Goal: Transaction & Acquisition: Purchase product/service

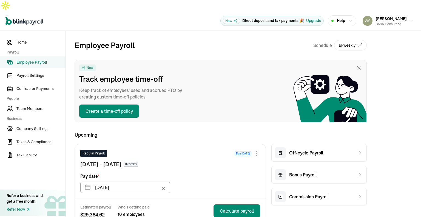
click at [41, 59] on span "Employee Payroll" at bounding box center [40, 62] width 49 height 6
click at [41, 73] on span "Payroll Settings" at bounding box center [40, 76] width 49 height 6
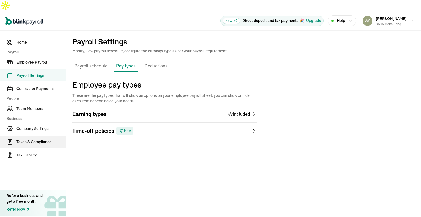
click at [39, 139] on span "Taxes & Compliance" at bounding box center [40, 142] width 49 height 6
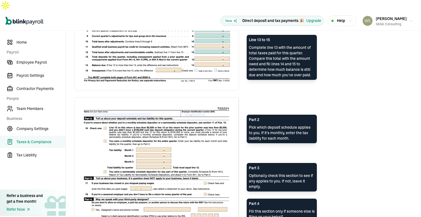
scroll to position [421, 0]
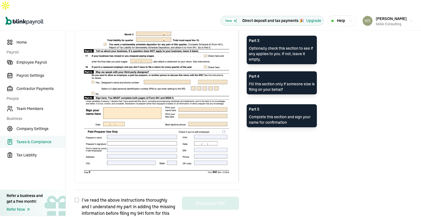
click at [78, 198] on input "I’ve read the above instructions thoroughly and I understand my part in adding …" at bounding box center [77, 200] width 4 height 4
checkbox input "true"
click at [206, 196] on button "Download PDF" at bounding box center [210, 202] width 57 height 13
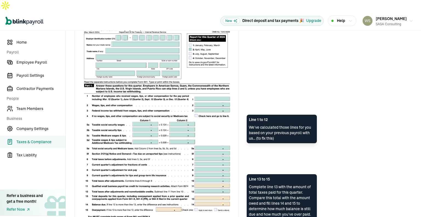
scroll to position [0, 0]
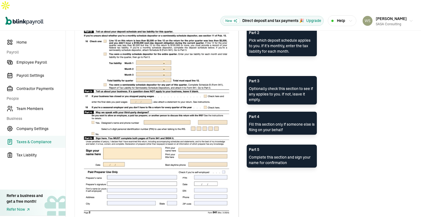
scroll to position [421, 0]
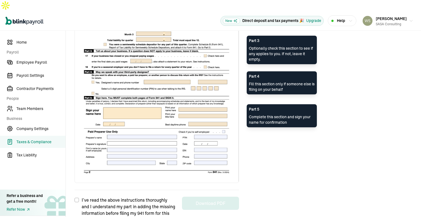
click at [78, 198] on input "I’ve read the above instructions thoroughly and I understand my part in adding …" at bounding box center [77, 200] width 4 height 4
checkbox input "true"
click at [213, 196] on button "Download PDF" at bounding box center [210, 202] width 57 height 13
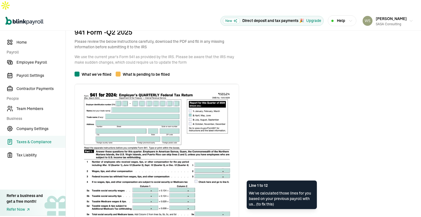
scroll to position [0, 0]
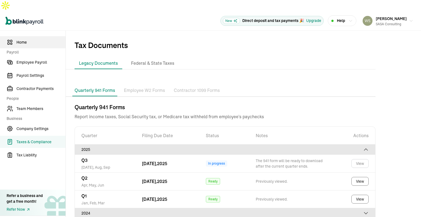
click at [13, 36] on link "Home" at bounding box center [32, 42] width 65 height 12
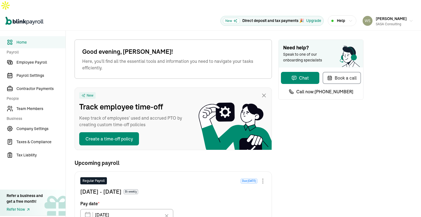
type input "[DATE]"
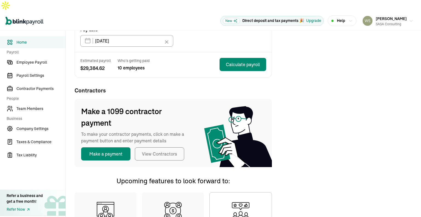
scroll to position [258, 0]
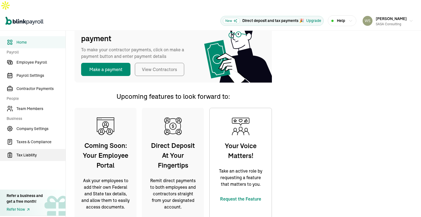
click at [30, 152] on span "Tax Liability" at bounding box center [40, 155] width 49 height 6
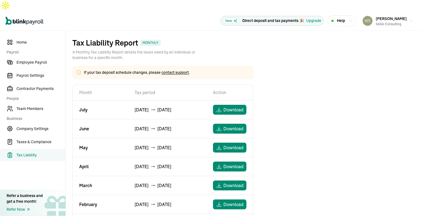
scroll to position [36, 0]
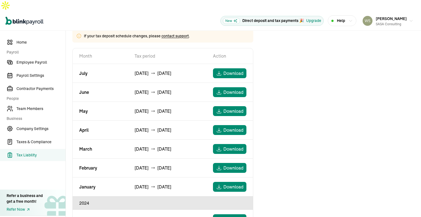
click at [41, 124] on nav "Home Payroll Employee Payroll Payroll Settings Contractor Payments People Team …" at bounding box center [32, 129] width 65 height 197
click at [41, 122] on link "Company Settings" at bounding box center [32, 128] width 65 height 12
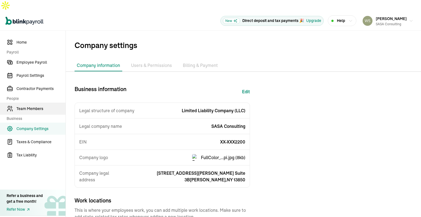
click at [38, 106] on span "Team Members" at bounding box center [40, 109] width 49 height 6
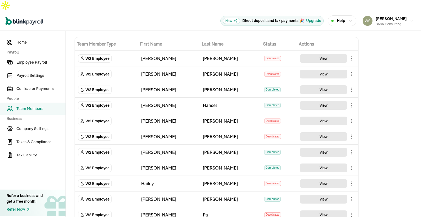
scroll to position [1, 0]
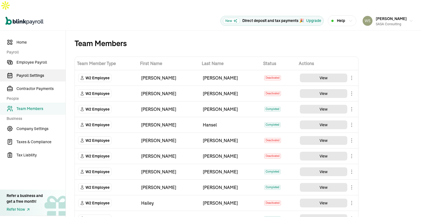
click at [37, 73] on span "Payroll Settings" at bounding box center [40, 76] width 49 height 6
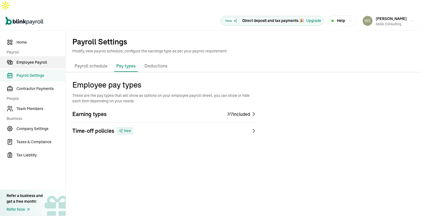
click at [44, 59] on span "Employee Payroll" at bounding box center [40, 62] width 49 height 6
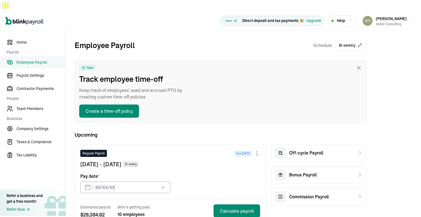
type input "[DATE]"
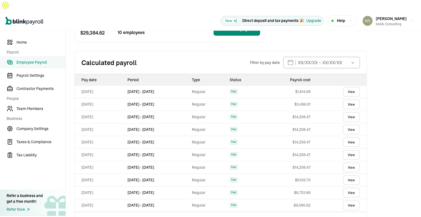
scroll to position [186, 0]
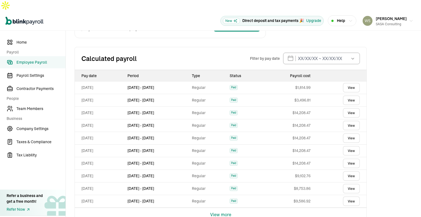
click at [354, 56] on icon "button" at bounding box center [352, 58] width 5 height 5
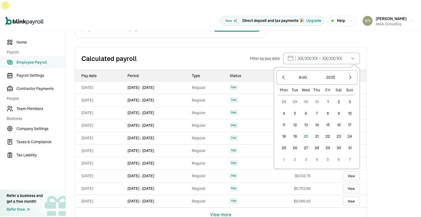
click at [375, 49] on div "Employee Payroll Schedule Bi-weekly New Track employee time-off Keep track of e…" at bounding box center [243, 37] width 355 height 385
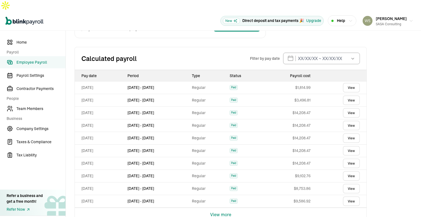
click at [92, 70] on th "Pay date" at bounding box center [100, 75] width 50 height 11
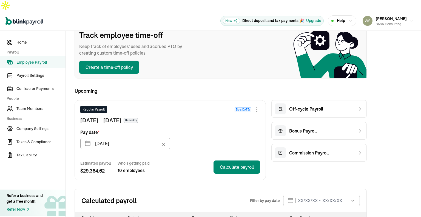
scroll to position [0, 0]
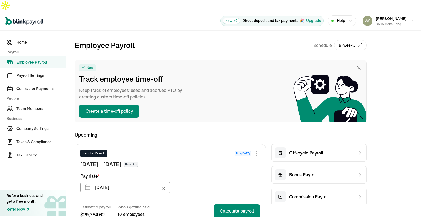
click at [38, 106] on span "Team Members" at bounding box center [40, 109] width 49 height 6
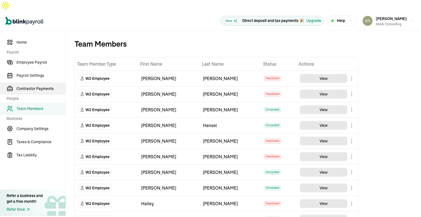
click at [41, 86] on span "Contractor Payments" at bounding box center [40, 89] width 49 height 6
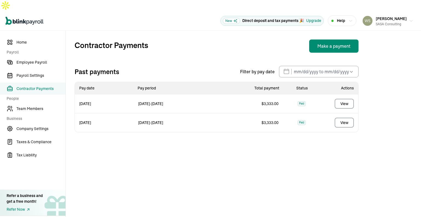
click at [258, 160] on main "Contractor Payments Make a payment Past payments Filter by pay date [DATE] Mon …" at bounding box center [243, 129] width 355 height 197
click at [336, 39] on button "Make a payment" at bounding box center [333, 45] width 49 height 13
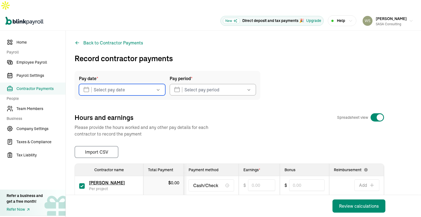
click at [141, 84] on input "text" at bounding box center [122, 90] width 86 height 12
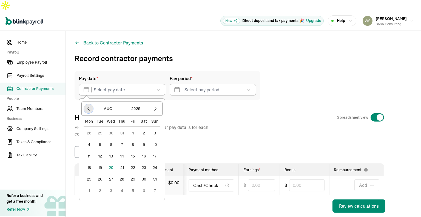
click at [89, 106] on icon "button" at bounding box center [88, 108] width 5 height 5
click at [156, 106] on icon "button" at bounding box center [155, 108] width 5 height 5
click at [133, 139] on button "11" at bounding box center [132, 144] width 11 height 11
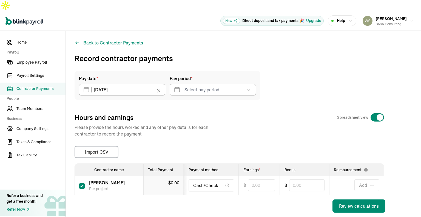
click at [194, 85] on div "Pay date * [DATE] [DATE] Mon Tue Wed Thu Fri Sat Sun 28 29 30 31 1 2 3 4 5 6 7 …" at bounding box center [168, 85] width 186 height 29
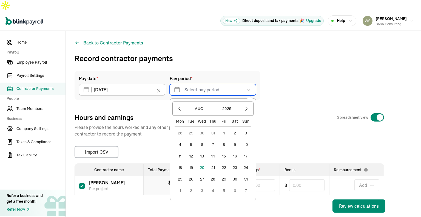
click at [195, 84] on input "text" at bounding box center [213, 90] width 86 height 12
click at [179, 106] on icon "button" at bounding box center [179, 108] width 5 height 5
click at [181, 106] on icon "button" at bounding box center [179, 108] width 5 height 5
click at [179, 173] on button "23" at bounding box center [180, 178] width 11 height 11
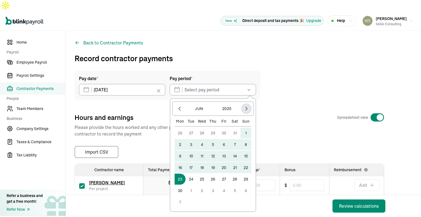
click at [248, 106] on icon "button" at bounding box center [246, 108] width 5 height 5
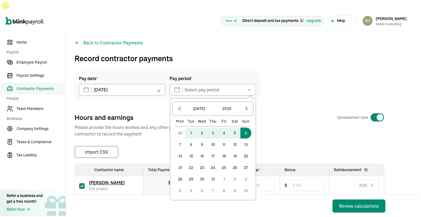
click at [247, 127] on button "6" at bounding box center [245, 132] width 11 height 11
type input "[DATE] ~ [DATE]"
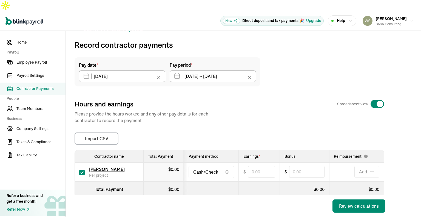
scroll to position [22, 0]
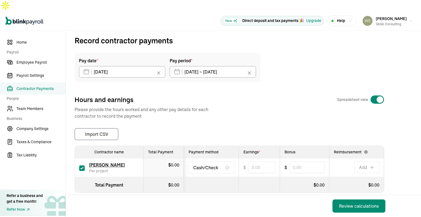
click at [209, 164] on span "Cash/Check" at bounding box center [205, 167] width 25 height 7
click at [258, 161] on input "text" at bounding box center [261, 167] width 27 height 12
type input "3,333.00"
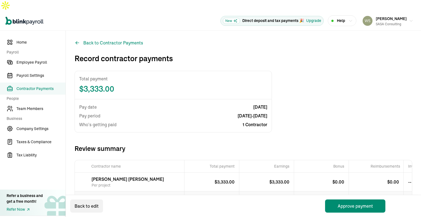
scroll to position [20, 0]
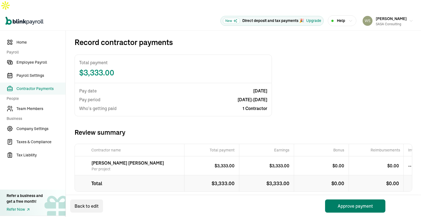
click at [356, 204] on button "Approve payment" at bounding box center [355, 205] width 60 height 13
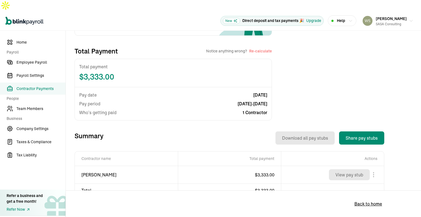
scroll to position [109, 0]
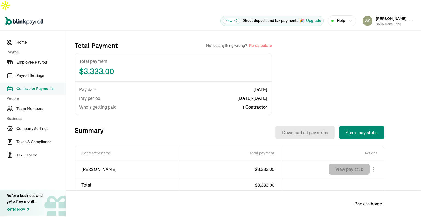
click at [352, 164] on button "View pay stub" at bounding box center [349, 169] width 41 height 11
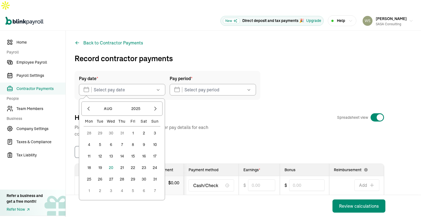
drag, startPoint x: 135, startPoint y: 81, endPoint x: 159, endPoint y: 79, distance: 24.5
click at [159, 87] on icon "button" at bounding box center [157, 89] width 5 height 5
click at [85, 104] on button "button" at bounding box center [88, 108] width 9 height 9
click at [134, 162] on button "25" at bounding box center [132, 167] width 11 height 11
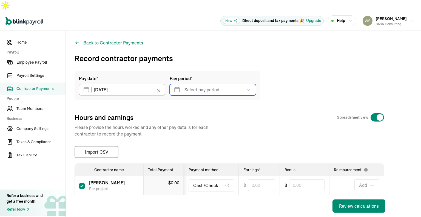
click at [209, 84] on input "text" at bounding box center [213, 90] width 86 height 12
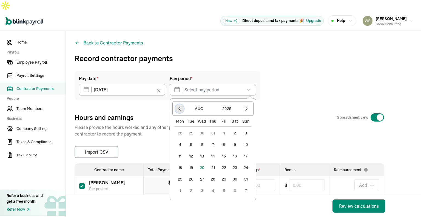
click at [178, 106] on icon "button" at bounding box center [179, 108] width 5 height 5
click at [180, 139] on button "7" at bounding box center [180, 144] width 11 height 11
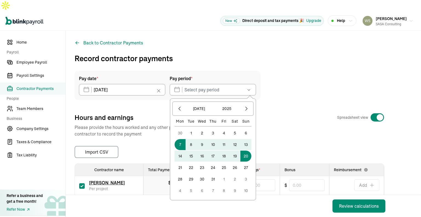
click at [245, 150] on button "20" at bounding box center [245, 155] width 11 height 11
type input "[DATE] ~ [DATE]"
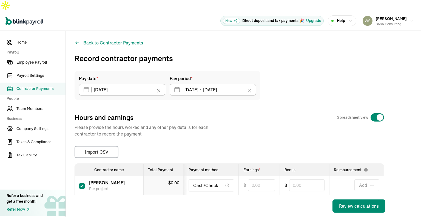
scroll to position [22, 0]
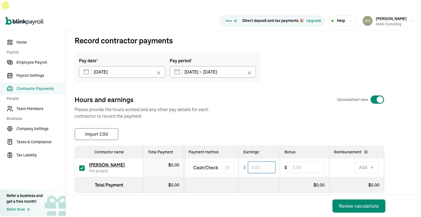
click at [266, 161] on input "text" at bounding box center [261, 167] width 27 height 12
type input "3,333.00"
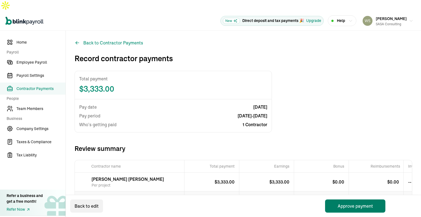
click at [360, 208] on button "Approve payment" at bounding box center [355, 205] width 60 height 13
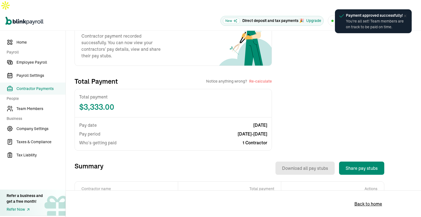
scroll to position [109, 0]
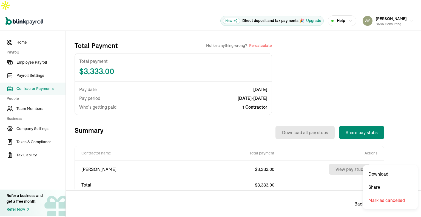
click at [376, 158] on body "Open main menu New Direct deposit and tax payments 🎉 Upgrade Help [PERSON_NAME]…" at bounding box center [210, 114] width 421 height 228
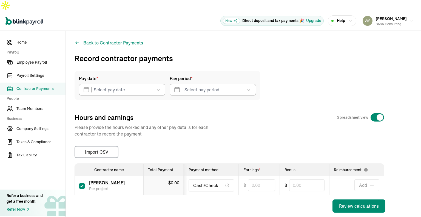
click at [153, 84] on button "button" at bounding box center [157, 90] width 15 height 12
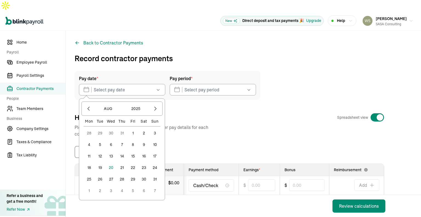
click at [132, 139] on button "8" at bounding box center [132, 144] width 11 height 11
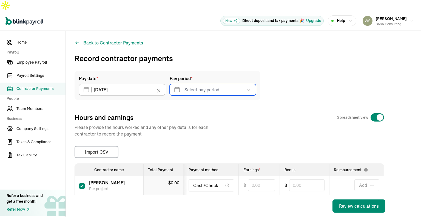
click at [199, 84] on input "text" at bounding box center [213, 90] width 86 height 12
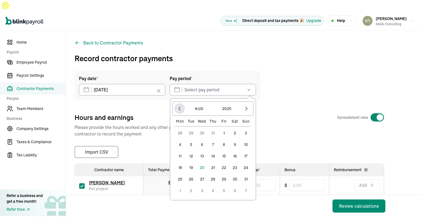
click at [181, 106] on icon "button" at bounding box center [179, 108] width 5 height 5
click at [180, 162] on button "21" at bounding box center [180, 167] width 11 height 11
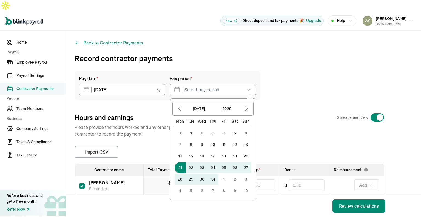
click at [247, 173] on button "3" at bounding box center [245, 178] width 11 height 11
type input "[DATE] ~ [DATE]"
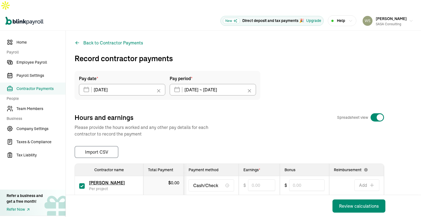
scroll to position [22, 0]
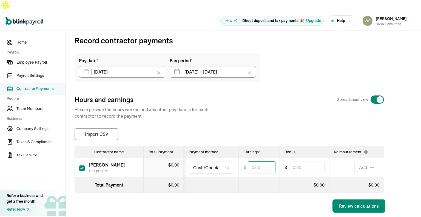
click at [264, 161] on input "text" at bounding box center [261, 167] width 27 height 12
type input "3,333.00"
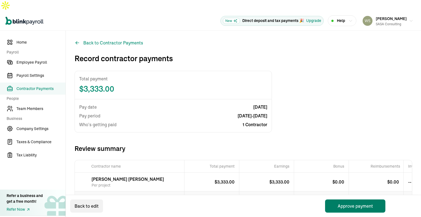
click at [358, 205] on button "Approve payment" at bounding box center [355, 205] width 60 height 13
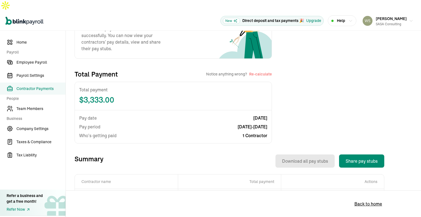
scroll to position [109, 0]
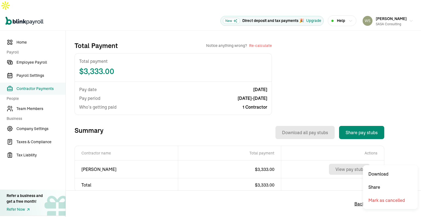
click at [374, 159] on body "Open main menu New Direct deposit and tax payments 🎉 Upgrade Help [PERSON_NAME]…" at bounding box center [210, 114] width 421 height 228
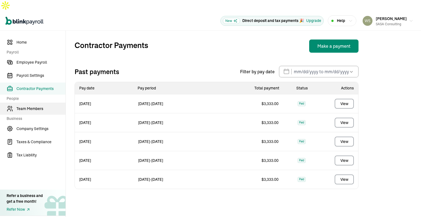
click at [38, 102] on link "Team Members" at bounding box center [32, 108] width 65 height 12
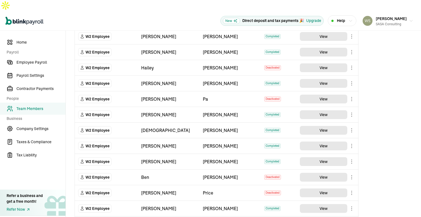
scroll to position [176, 0]
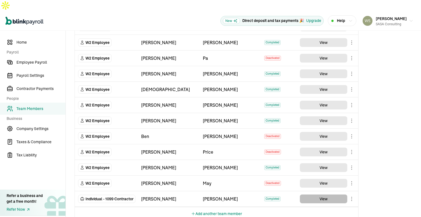
click at [324, 194] on button "View" at bounding box center [323, 198] width 47 height 9
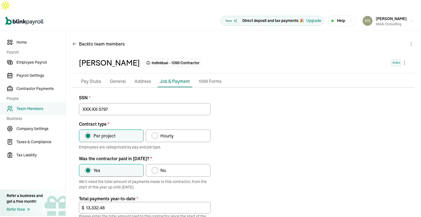
scroll to position [35, 0]
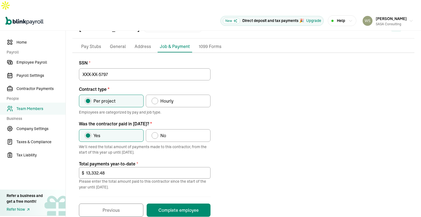
click at [94, 43] on p "Pay Stubs" at bounding box center [91, 46] width 20 height 7
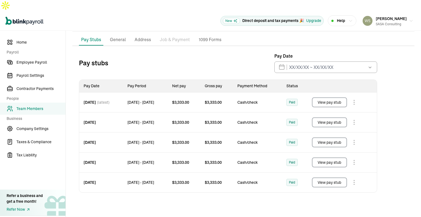
scroll to position [45, 0]
